Goal: Task Accomplishment & Management: Manage account settings

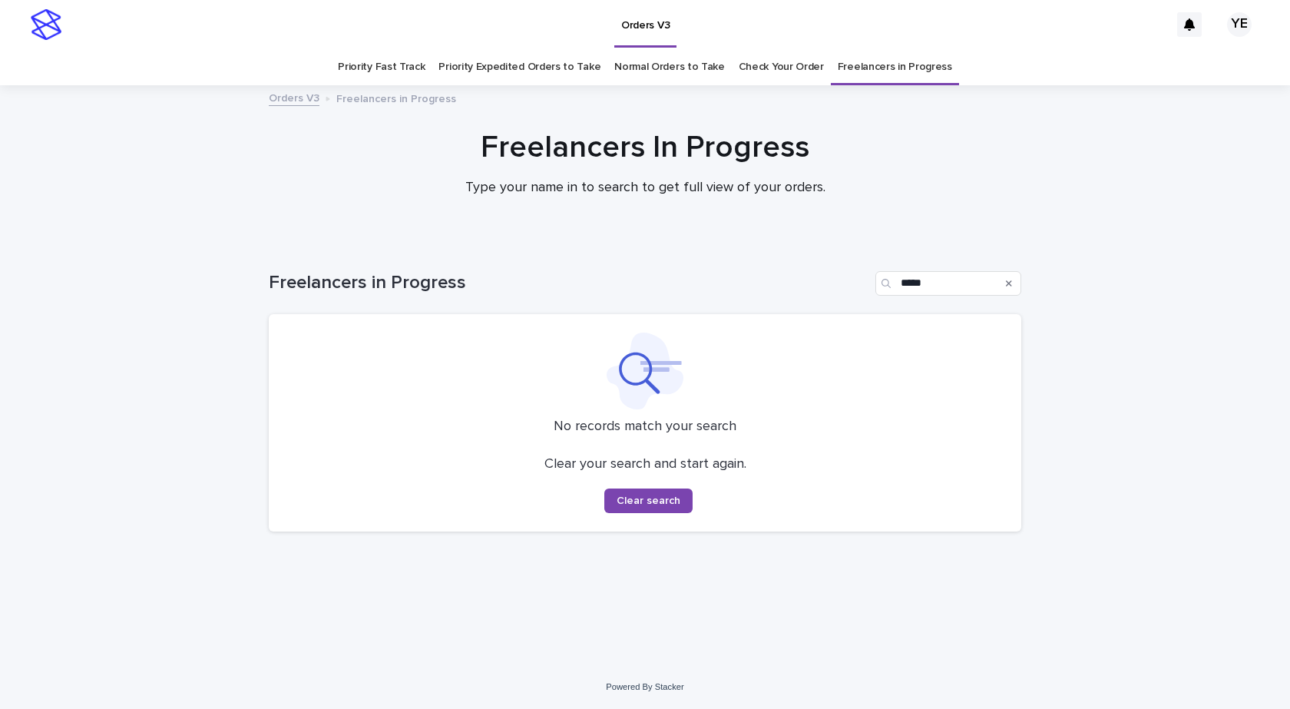
click at [119, 300] on div "Loading... Saving… Loading... Saving… Freelancers in Progress ***** No records …" at bounding box center [645, 452] width 1290 height 425
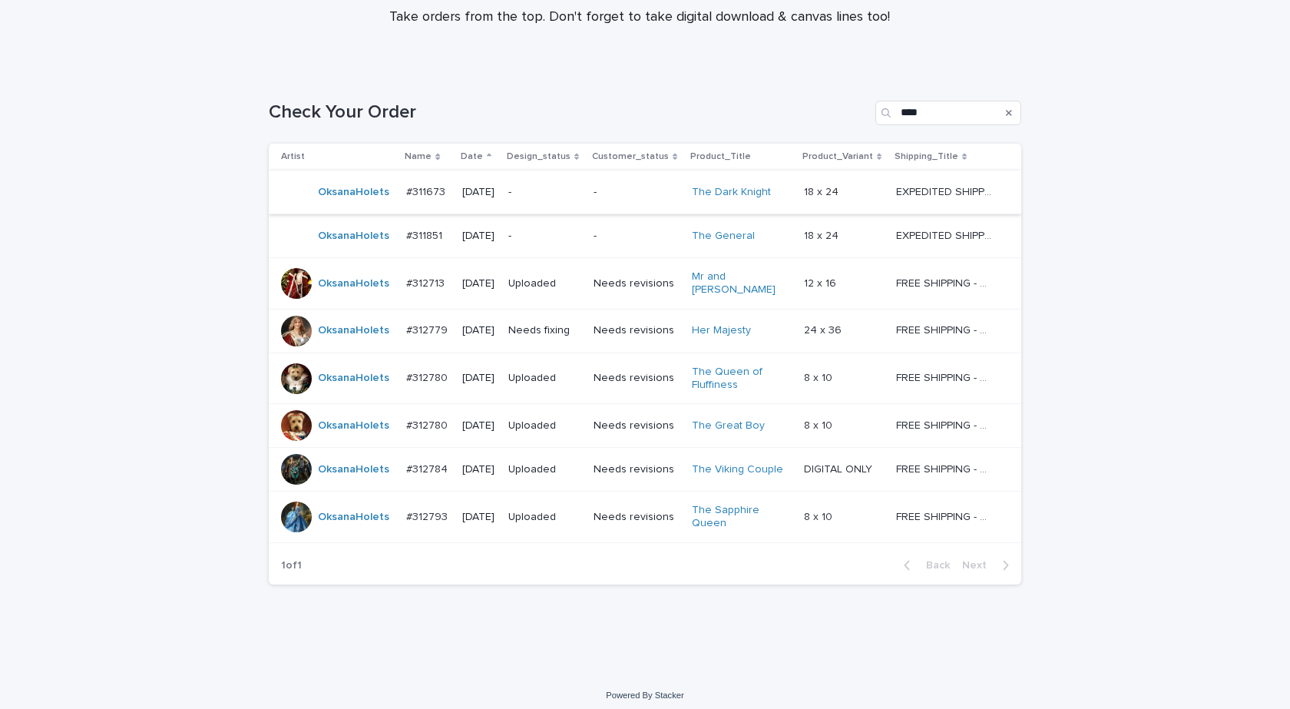
scroll to position [171, 0]
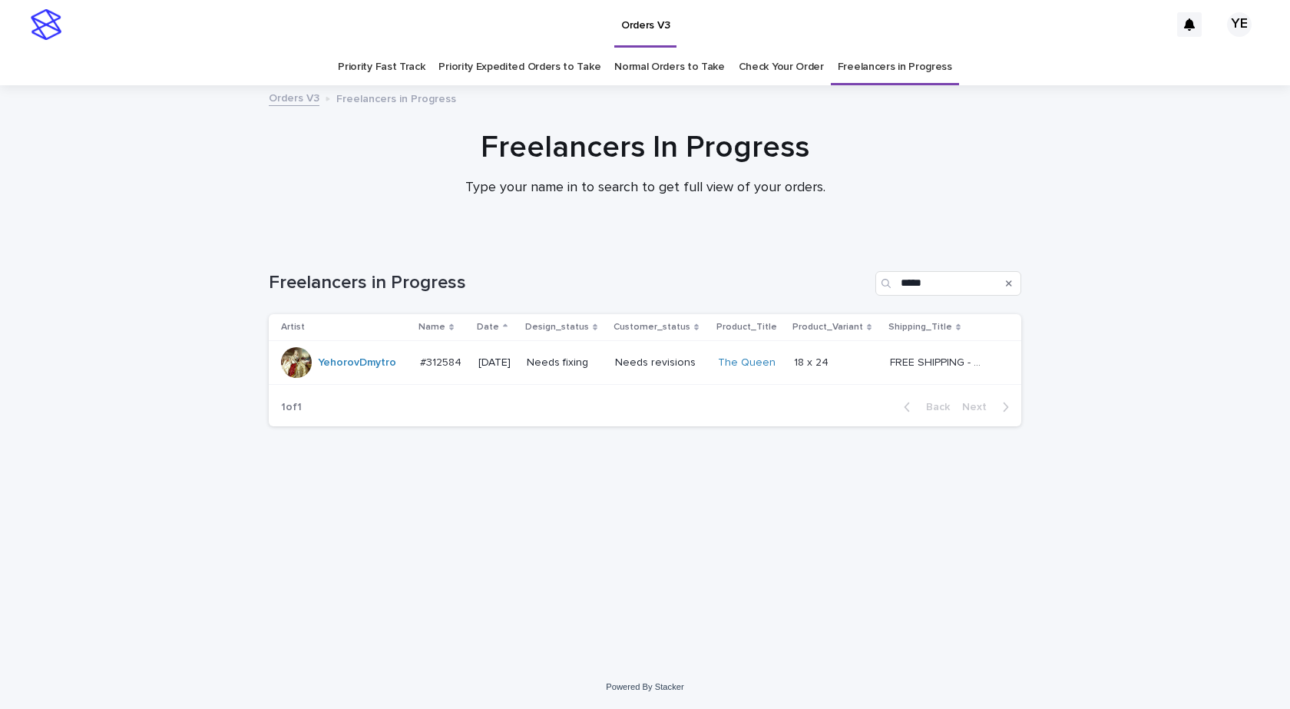
click at [342, 372] on div "YehorovDmytro" at bounding box center [357, 362] width 78 height 25
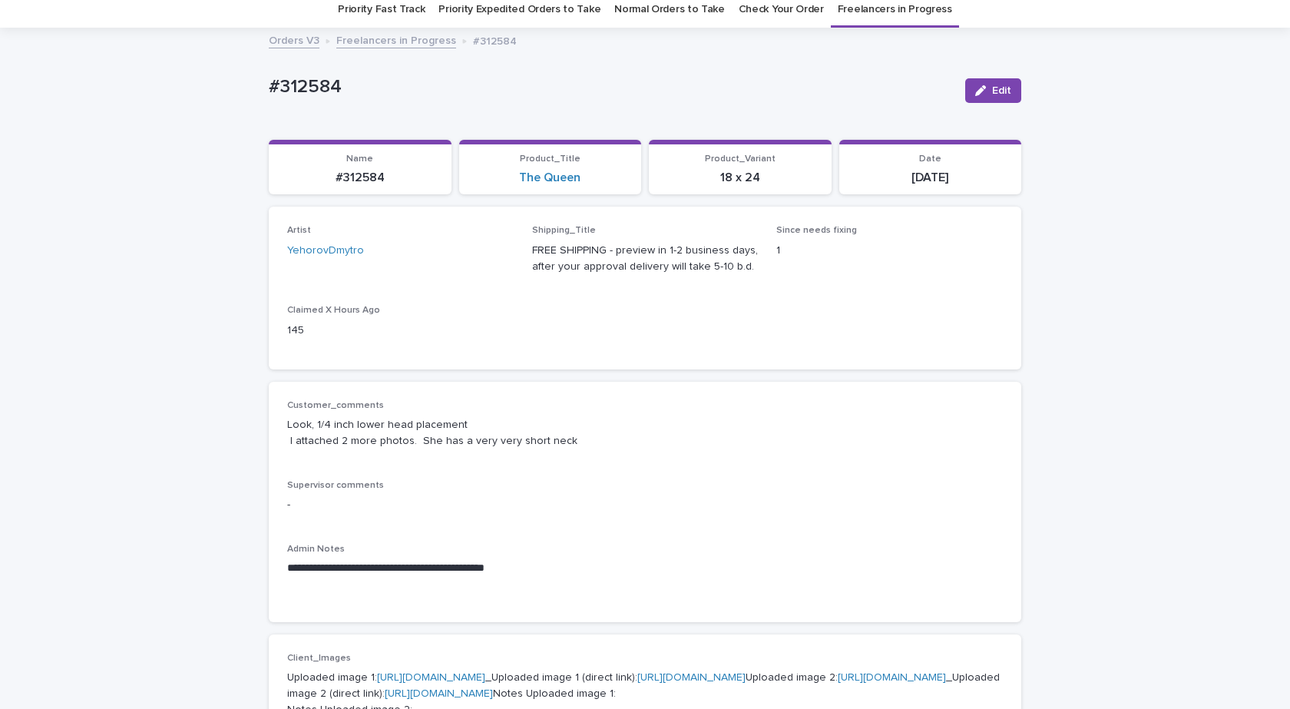
scroll to position [154, 0]
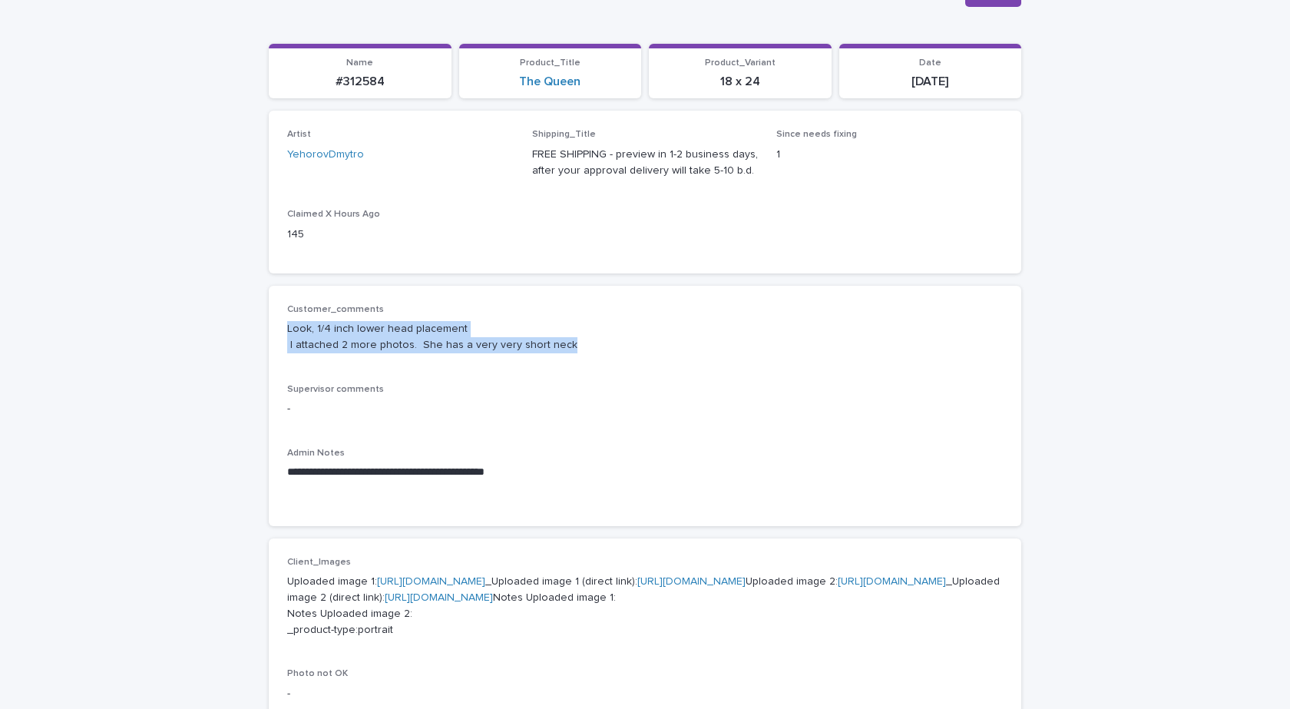
drag, startPoint x: 591, startPoint y: 347, endPoint x: 235, endPoint y: 321, distance: 356.5
click at [235, 321] on div "**********" at bounding box center [645, 683] width 1290 height 1501
copy p "Look, 1/4 inch lower head placement I attached 2 more photos. She has a very ve…"
drag, startPoint x: 528, startPoint y: 475, endPoint x: 193, endPoint y: 321, distance: 368.4
click at [193, 323] on div "**********" at bounding box center [645, 683] width 1290 height 1501
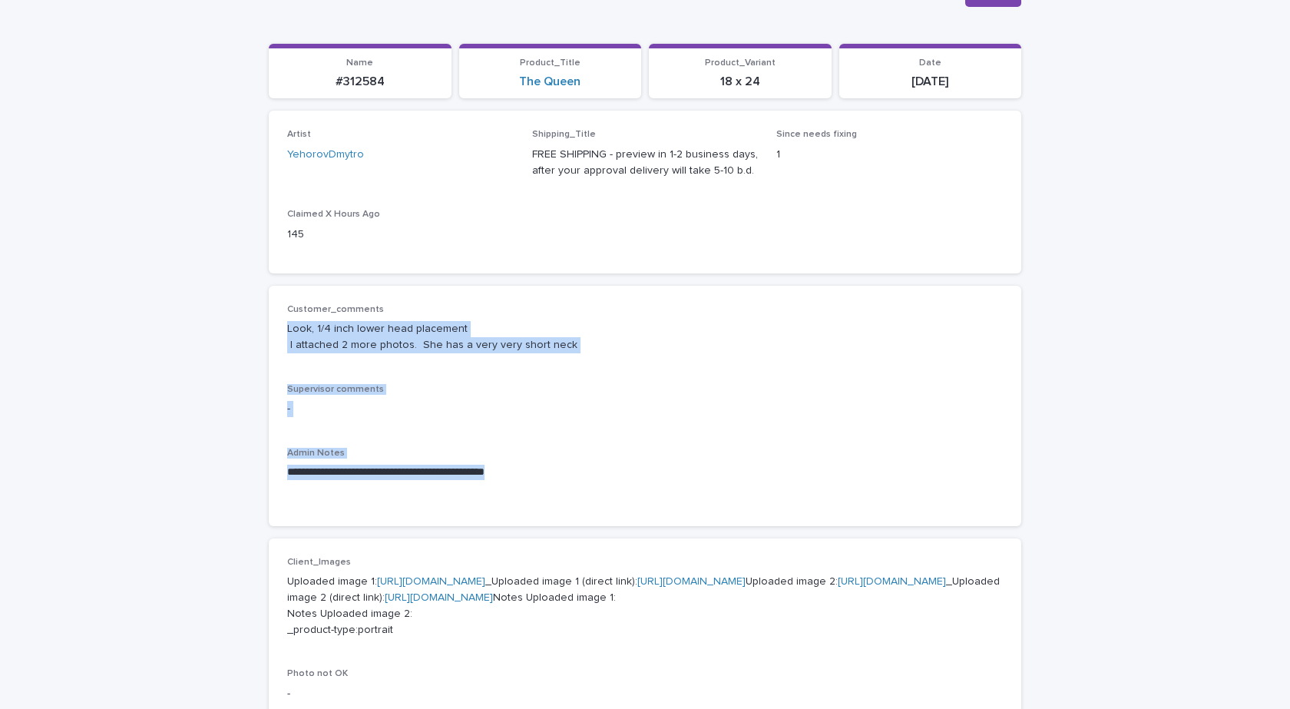
copy div "**********"
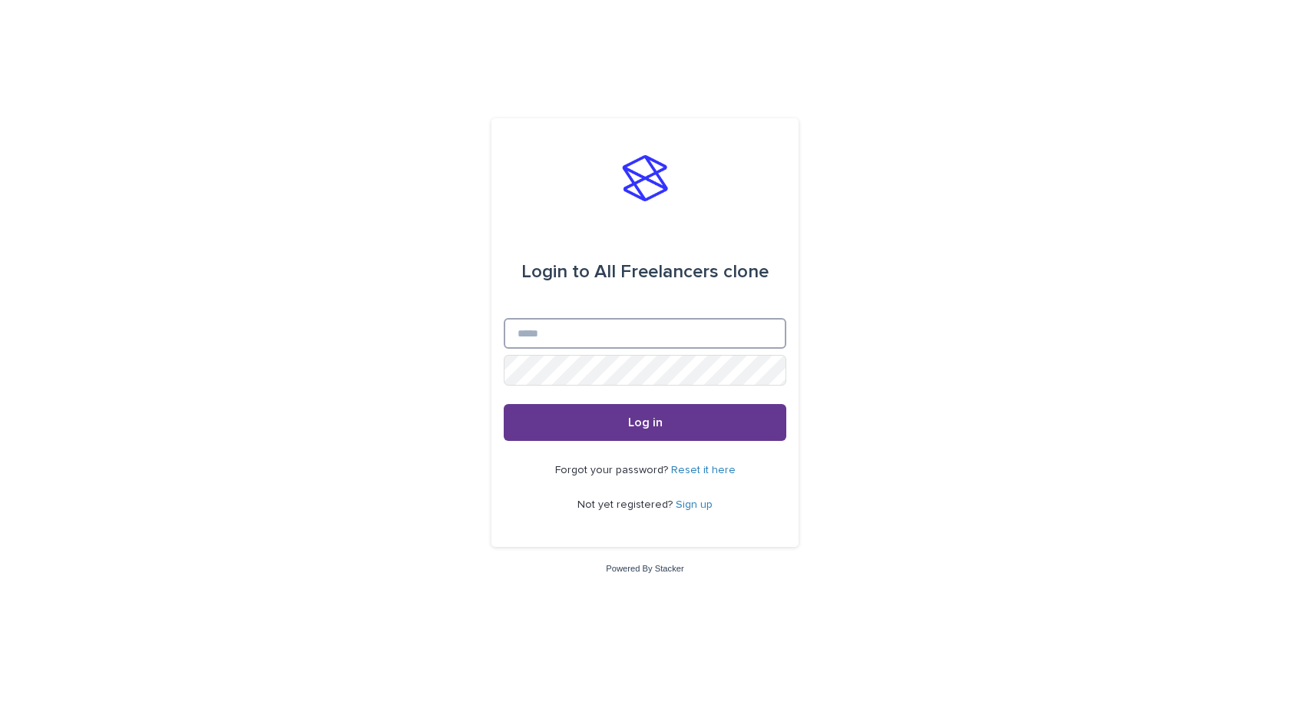
type input "**********"
click at [649, 415] on button "Log in" at bounding box center [645, 422] width 283 height 37
type input "**********"
click at [650, 416] on span "Log in" at bounding box center [645, 422] width 35 height 12
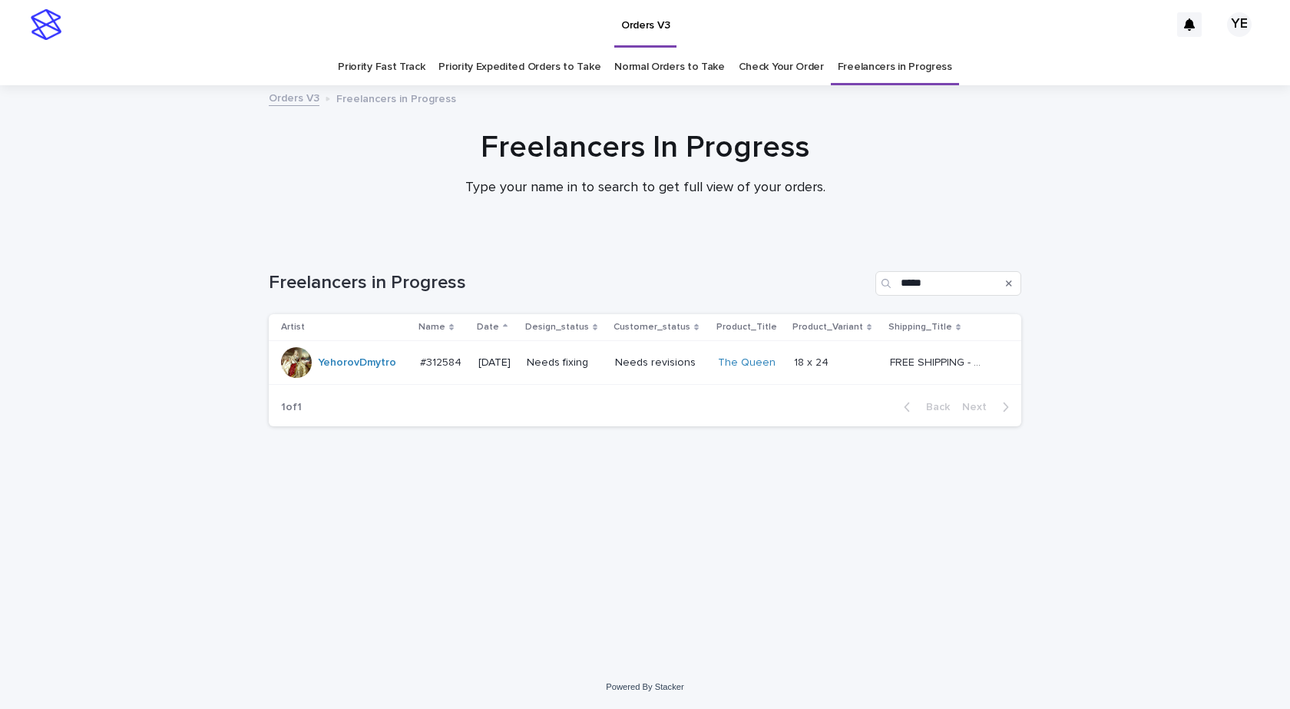
click at [344, 372] on div "YehorovDmytro" at bounding box center [357, 362] width 78 height 25
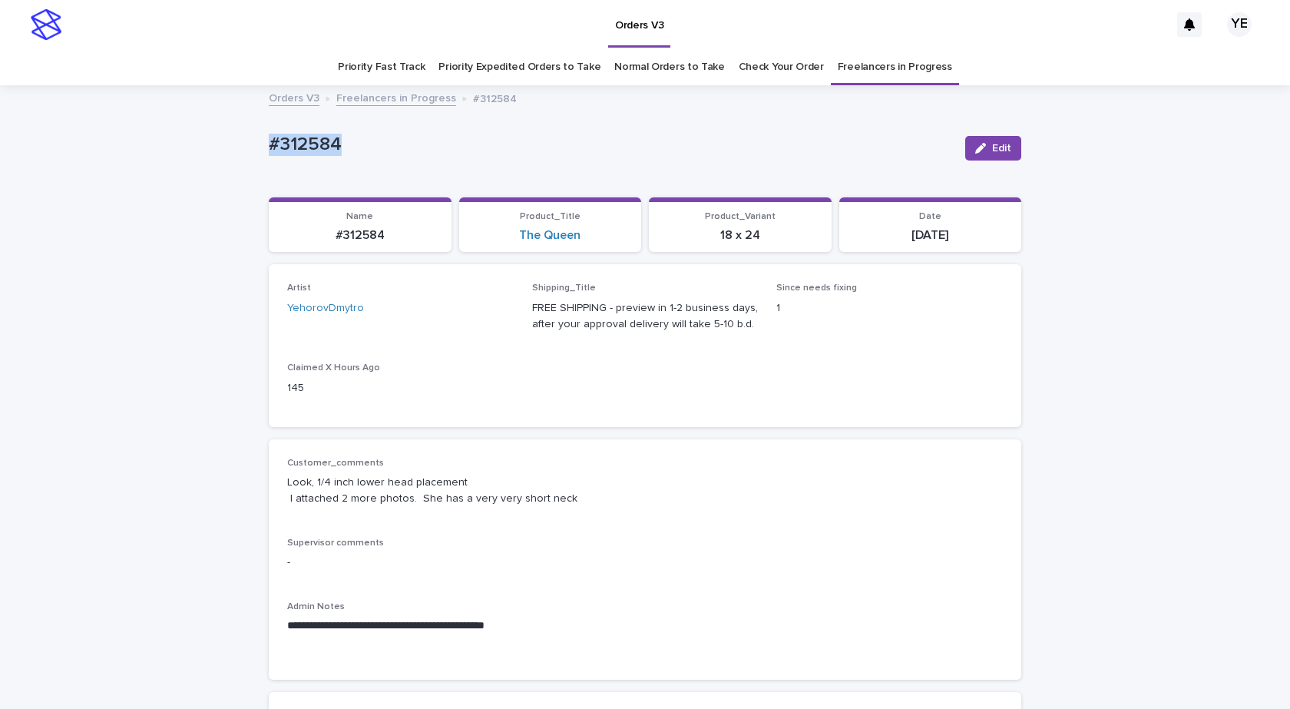
drag, startPoint x: 237, startPoint y: 134, endPoint x: 208, endPoint y: 131, distance: 29.3
click at [959, 162] on div "Edit" at bounding box center [990, 148] width 62 height 61
click at [984, 150] on div "button" at bounding box center [983, 148] width 17 height 11
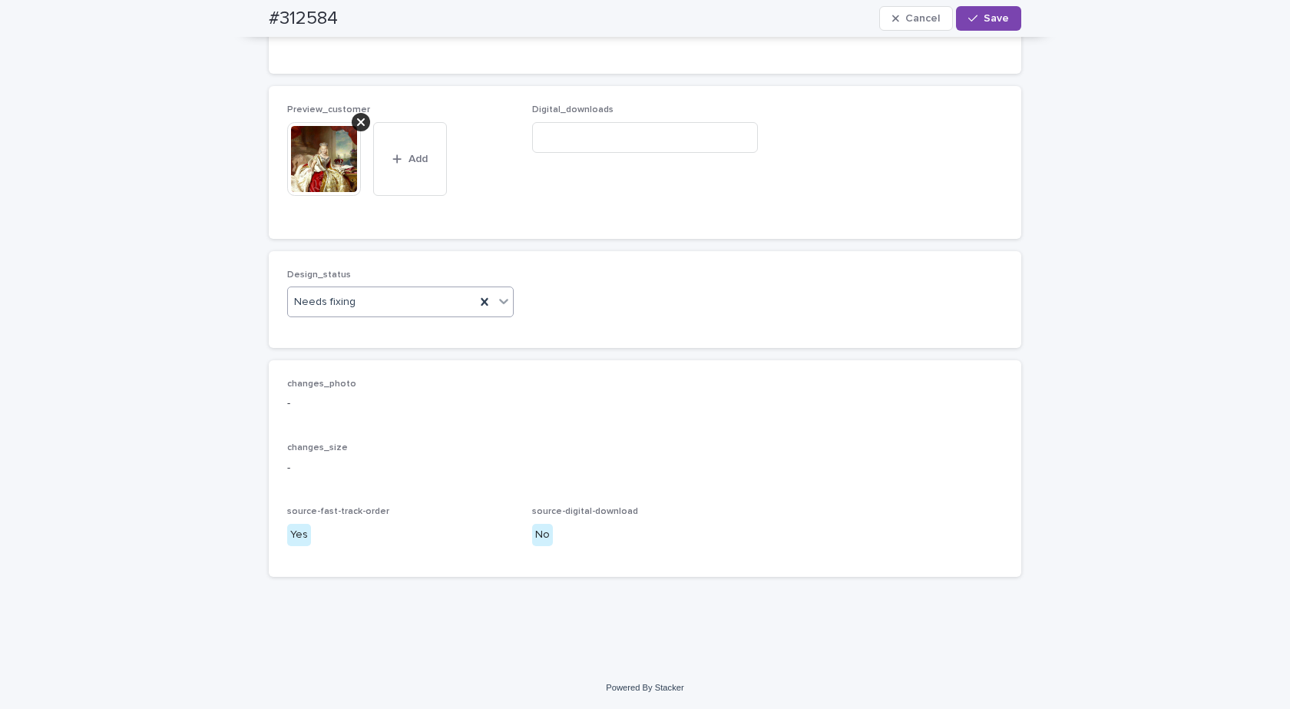
scroll to position [1137, 0]
click at [345, 110] on span "Preview_customer" at bounding box center [328, 109] width 83 height 9
click at [352, 119] on div at bounding box center [361, 122] width 18 height 18
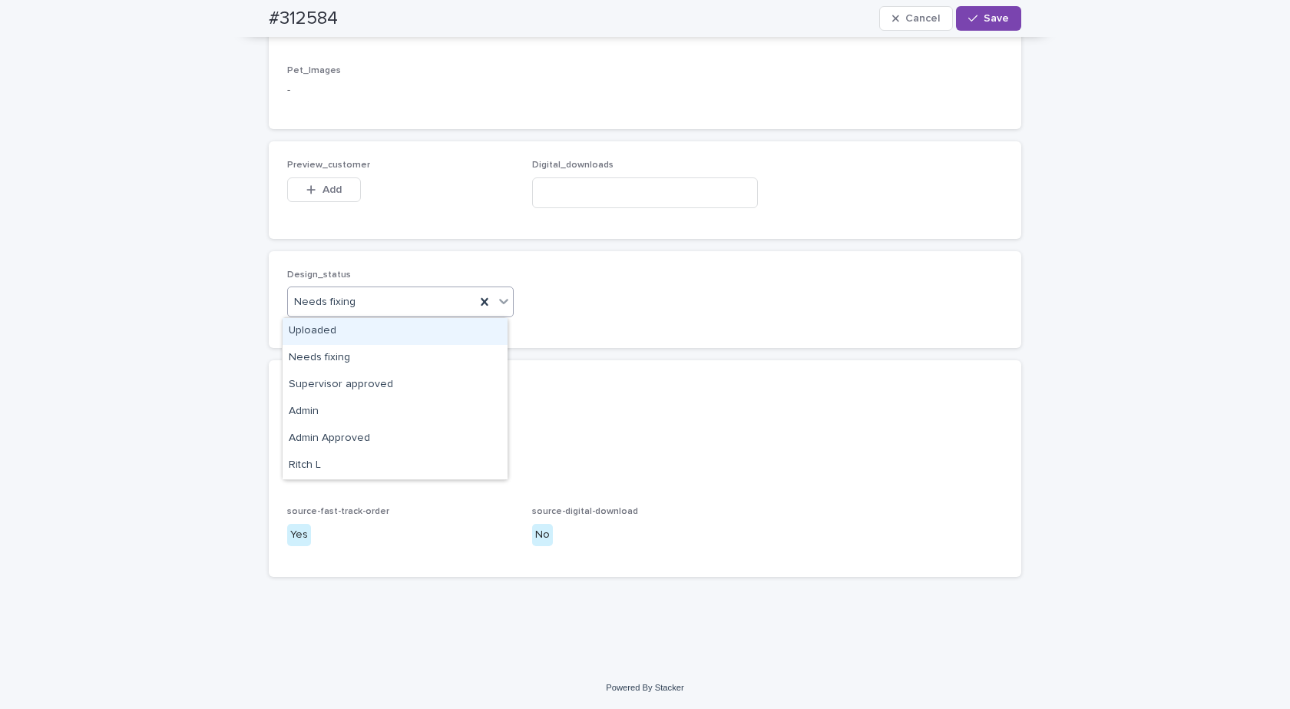
click at [306, 333] on div "Uploaded" at bounding box center [395, 331] width 225 height 27
click at [319, 197] on button "Add" at bounding box center [324, 189] width 74 height 25
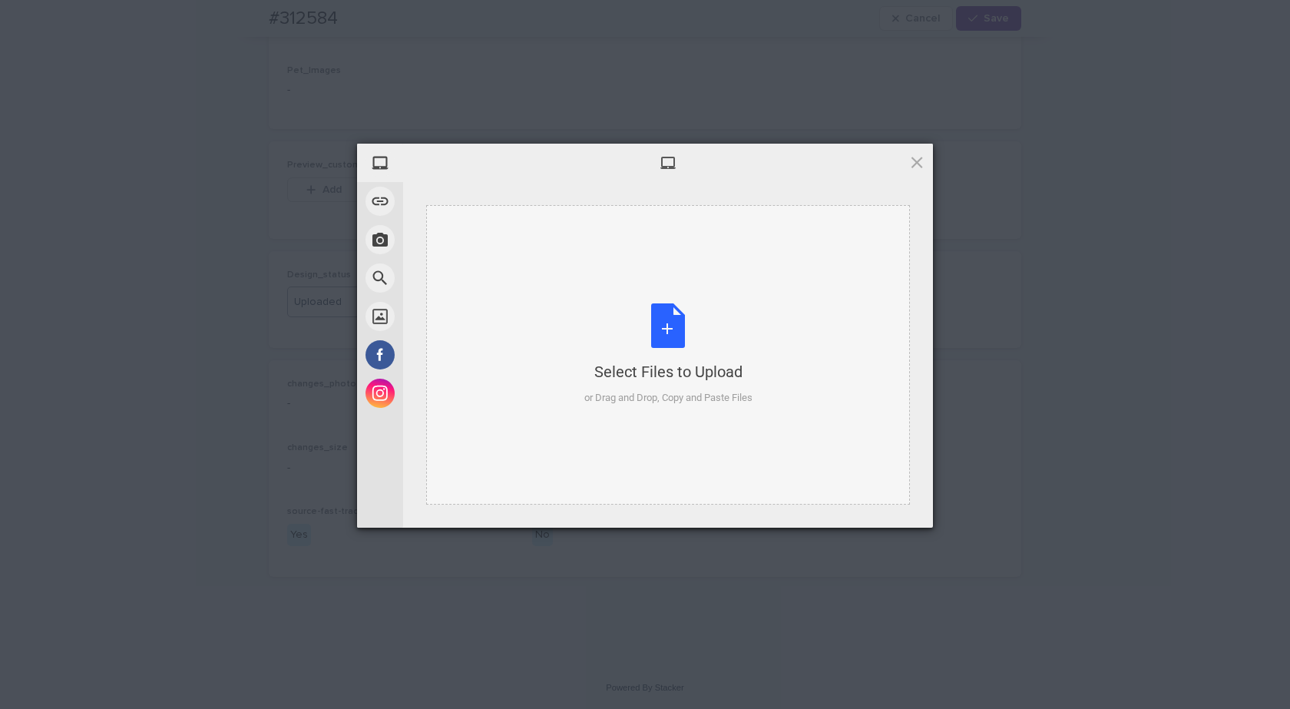
click at [714, 335] on div "Select Files to Upload or Drag and Drop, Copy and Paste Files" at bounding box center [668, 354] width 168 height 102
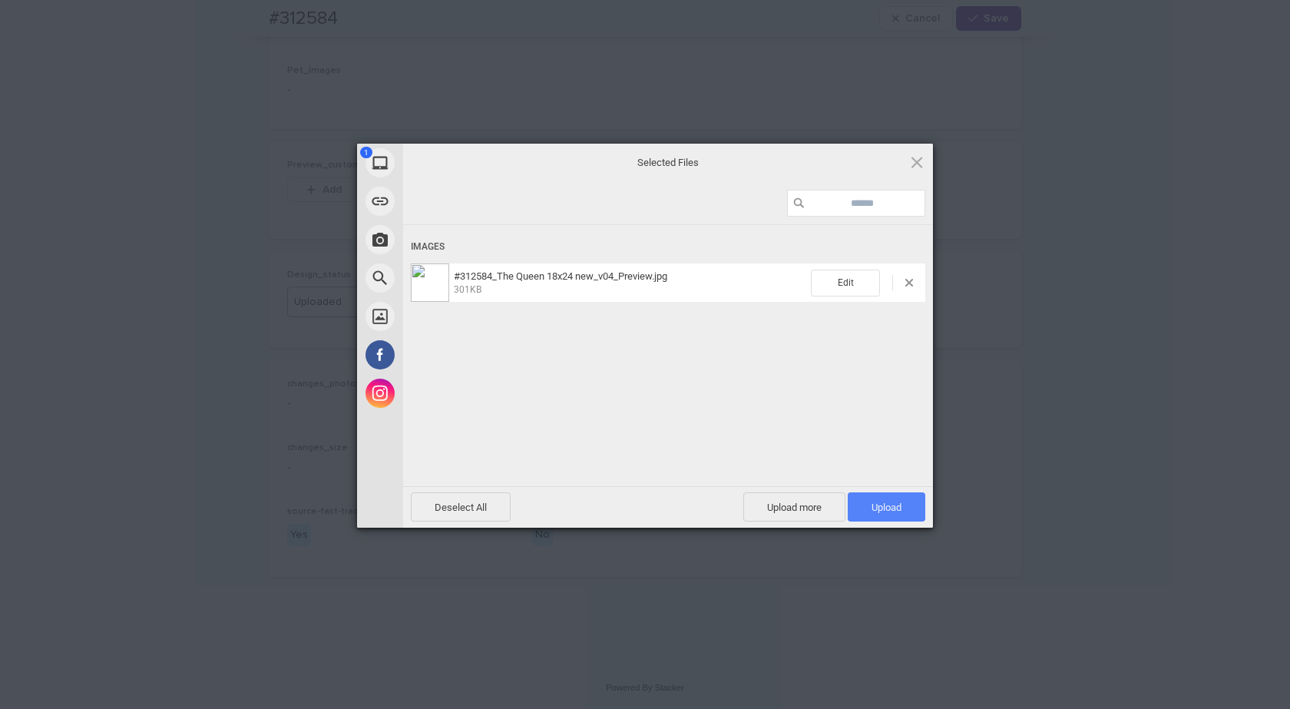
click at [868, 498] on span "Upload 1" at bounding box center [887, 506] width 78 height 29
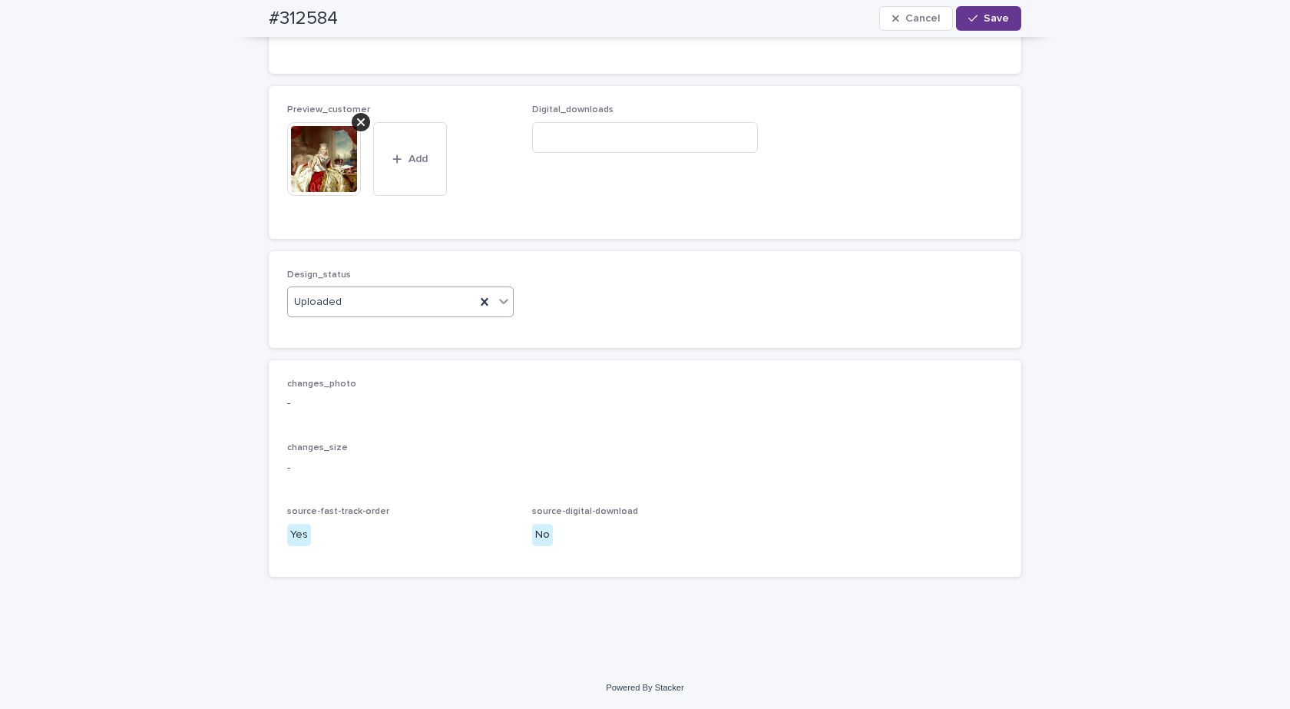
click at [994, 10] on button "Save" at bounding box center [988, 18] width 65 height 25
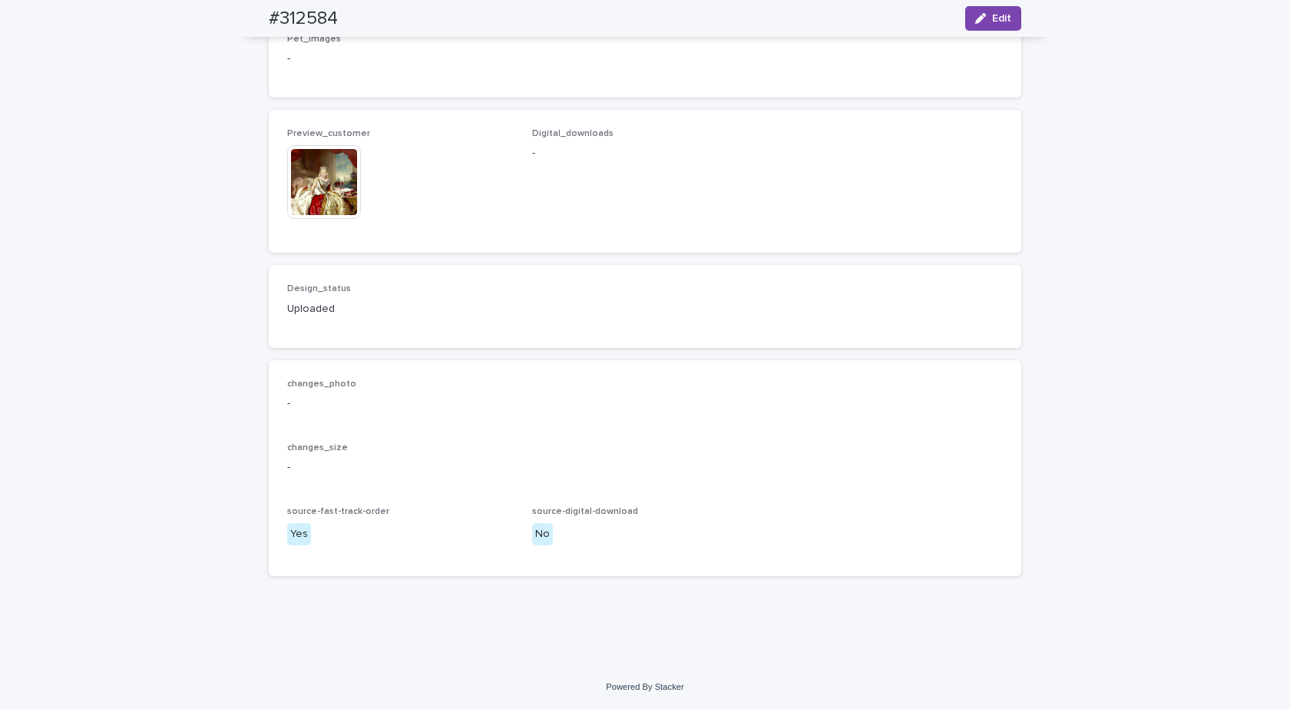
click at [323, 204] on img at bounding box center [324, 182] width 74 height 74
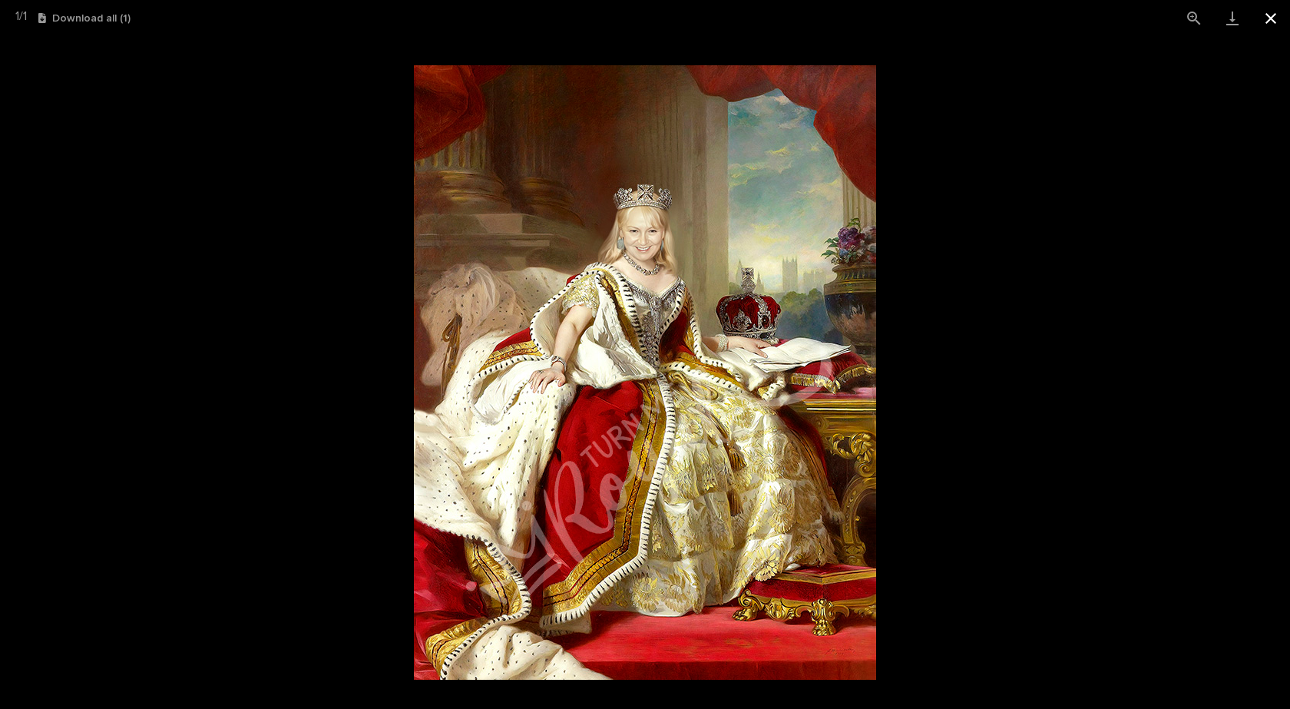
click at [1272, 18] on button "Close gallery" at bounding box center [1271, 18] width 38 height 36
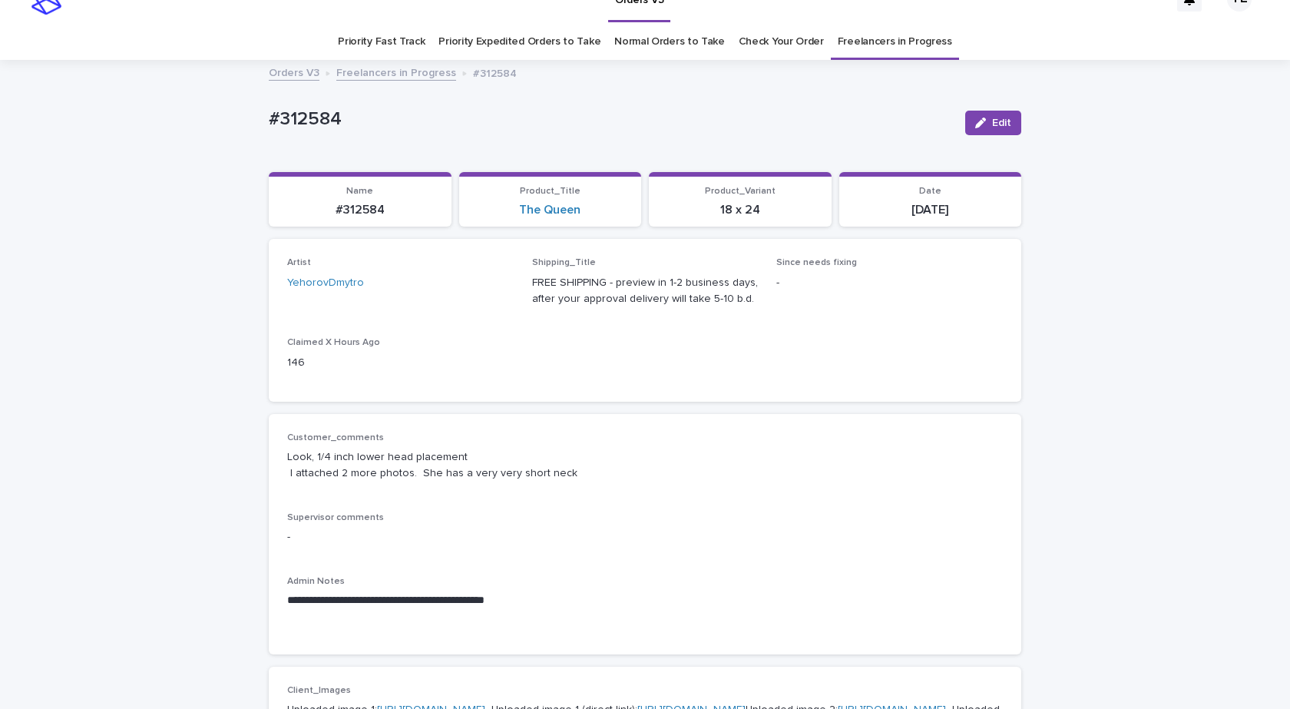
scroll to position [0, 0]
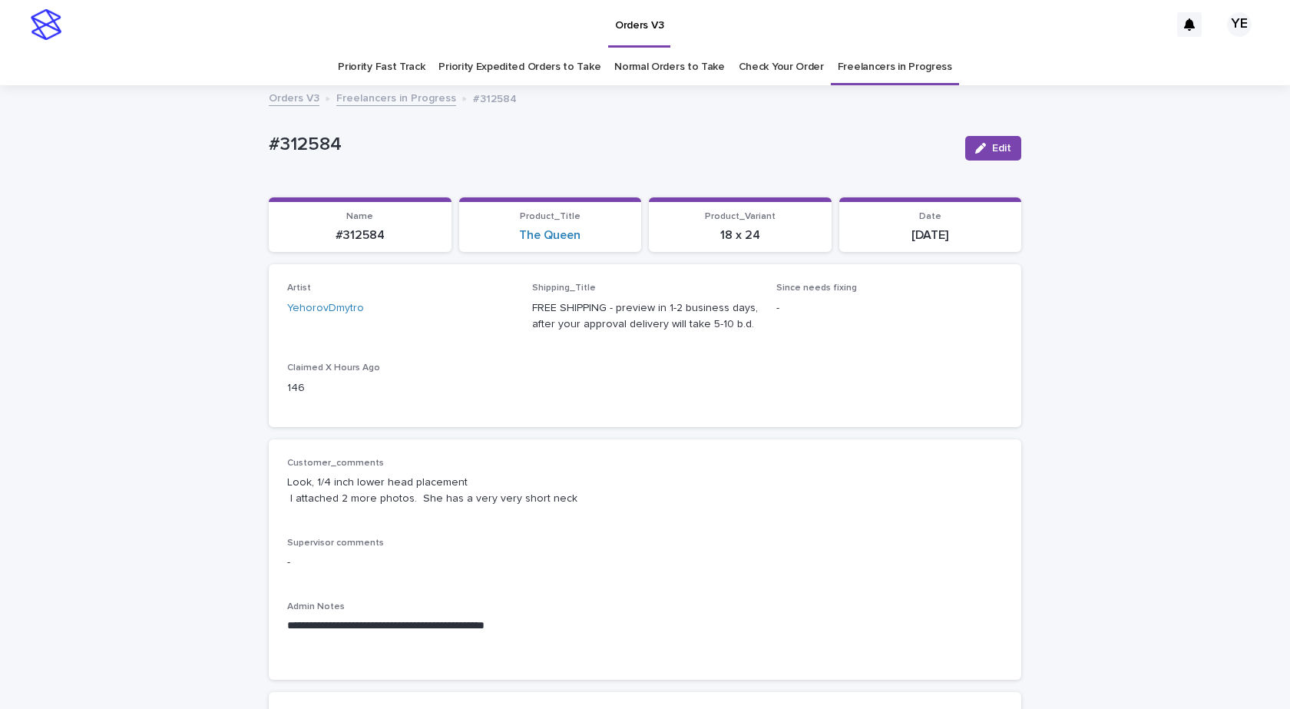
click at [402, 95] on link "Freelancers in Progress" at bounding box center [396, 97] width 120 height 18
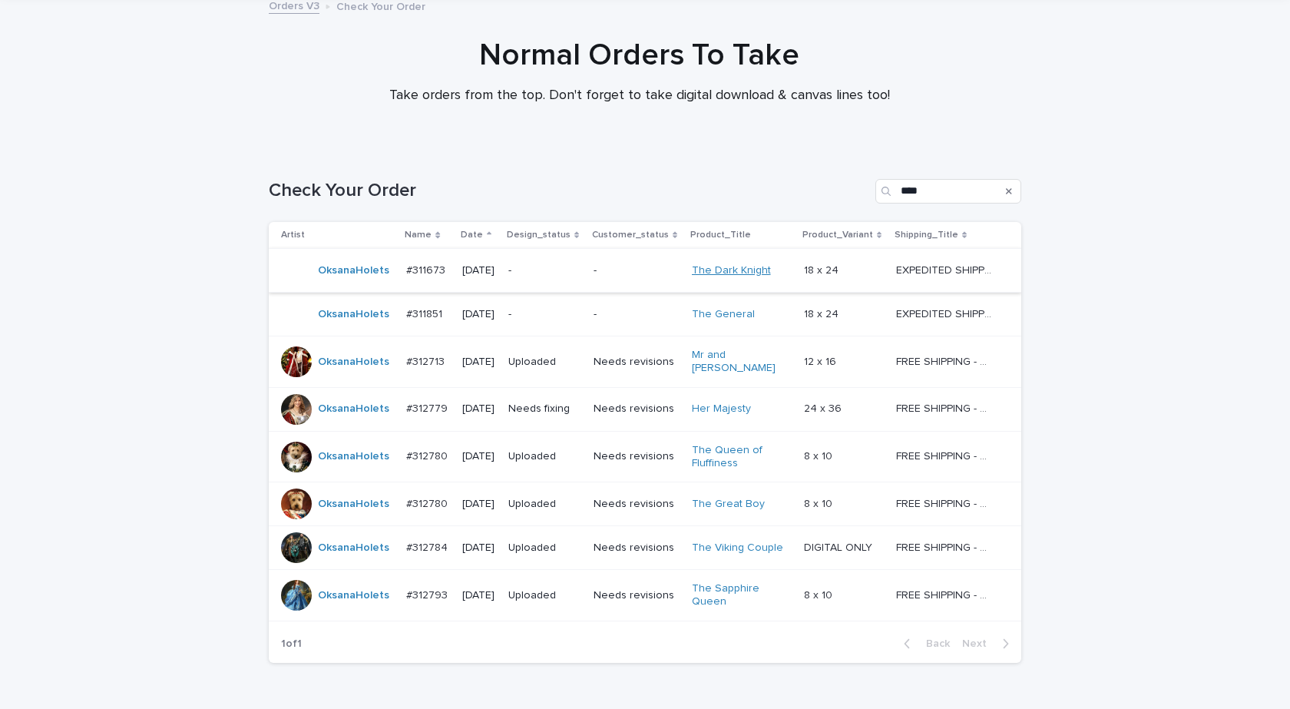
scroll to position [171, 0]
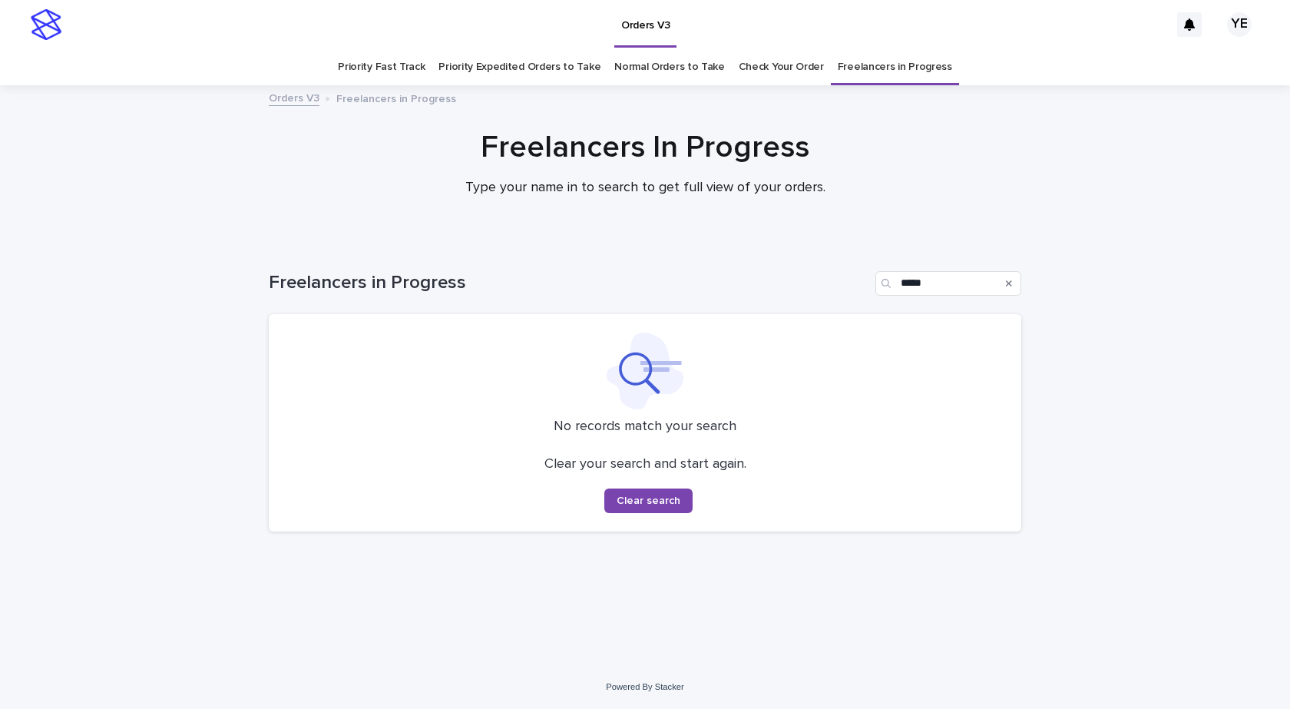
click at [162, 144] on div "Freelancers In Progress Type your name in to search to get full view of your or…" at bounding box center [645, 169] width 1290 height 81
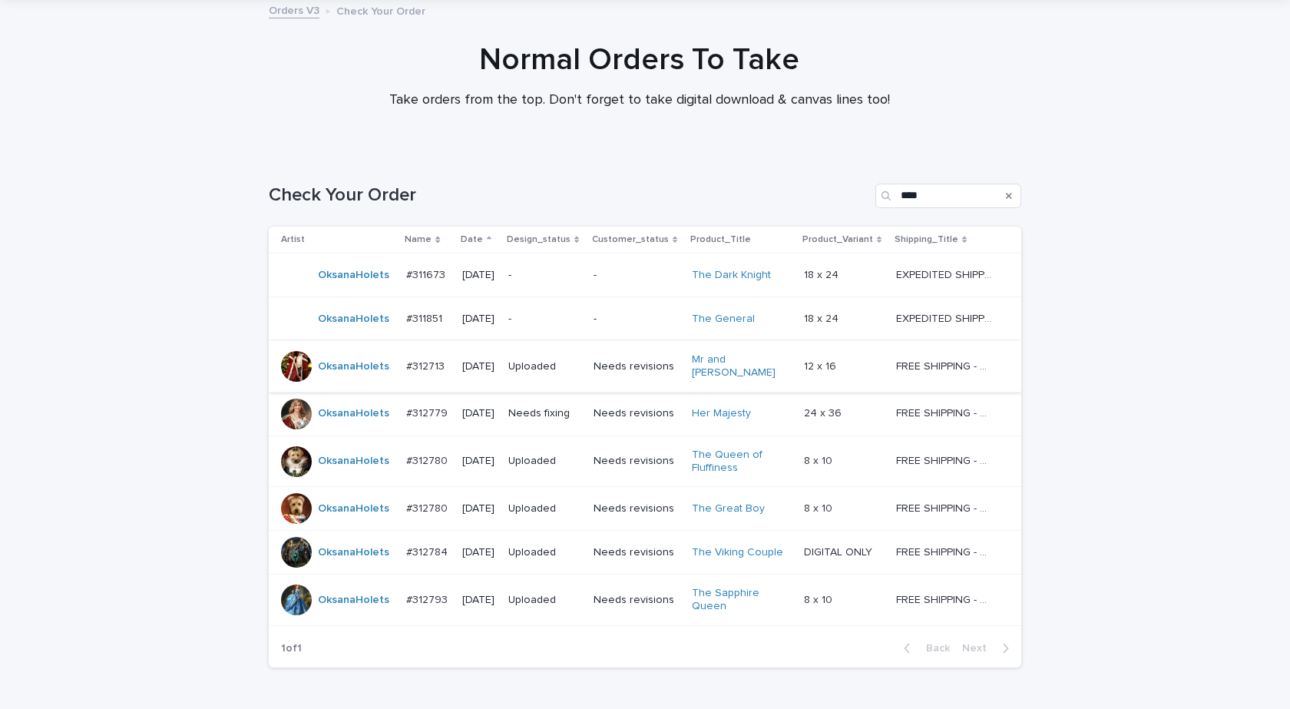
scroll to position [171, 0]
